Goal: Task Accomplishment & Management: Manage account settings

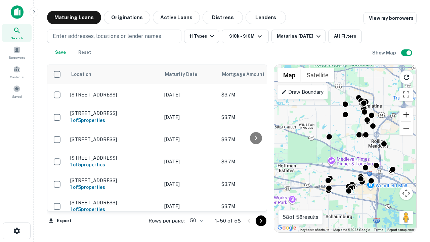
click at [407, 115] on button "Zoom in" at bounding box center [406, 114] width 13 height 13
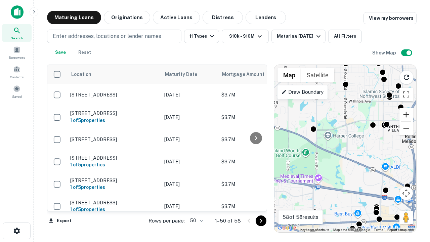
click at [407, 115] on button "Zoom in" at bounding box center [406, 114] width 13 height 13
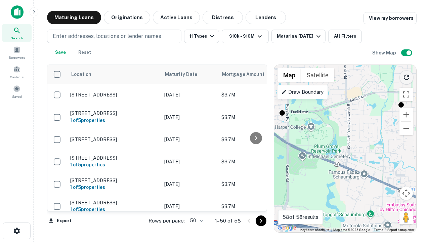
click at [407, 76] on icon "Reload search area" at bounding box center [407, 77] width 8 height 8
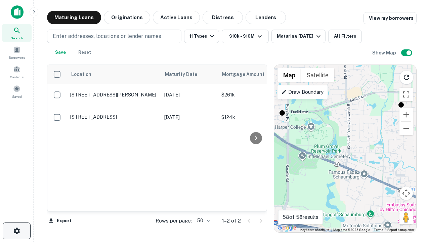
click at [16, 231] on icon "button" at bounding box center [17, 231] width 8 height 8
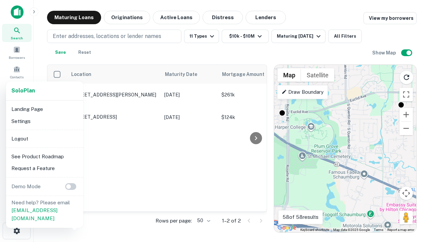
click at [44, 139] on li "Logout" at bounding box center [45, 139] width 72 height 12
